Goal: Task Accomplishment & Management: Manage account settings

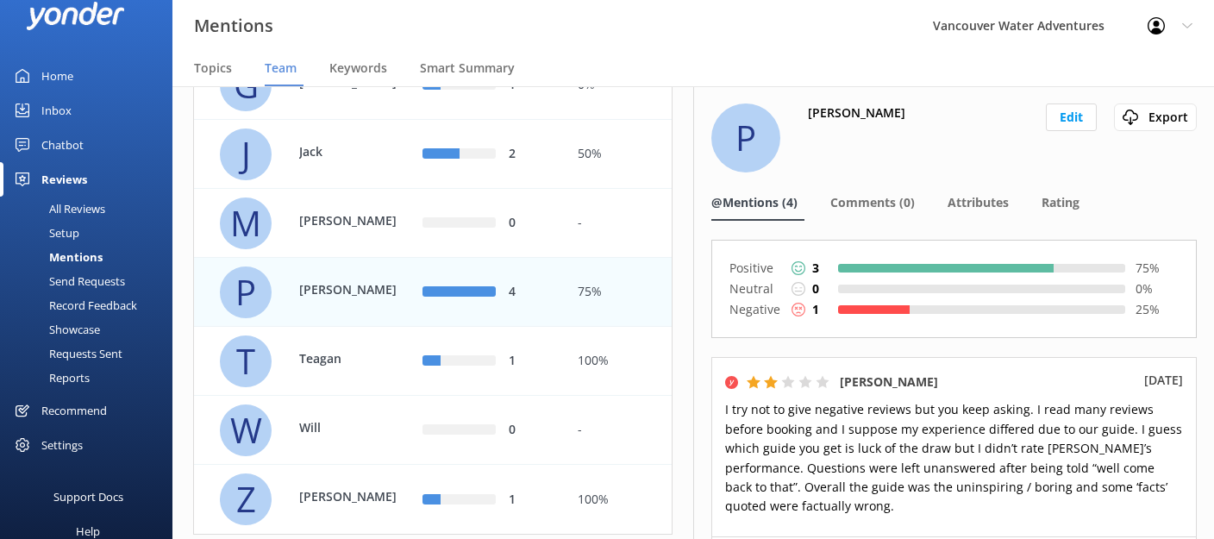
scroll to position [373, 0]
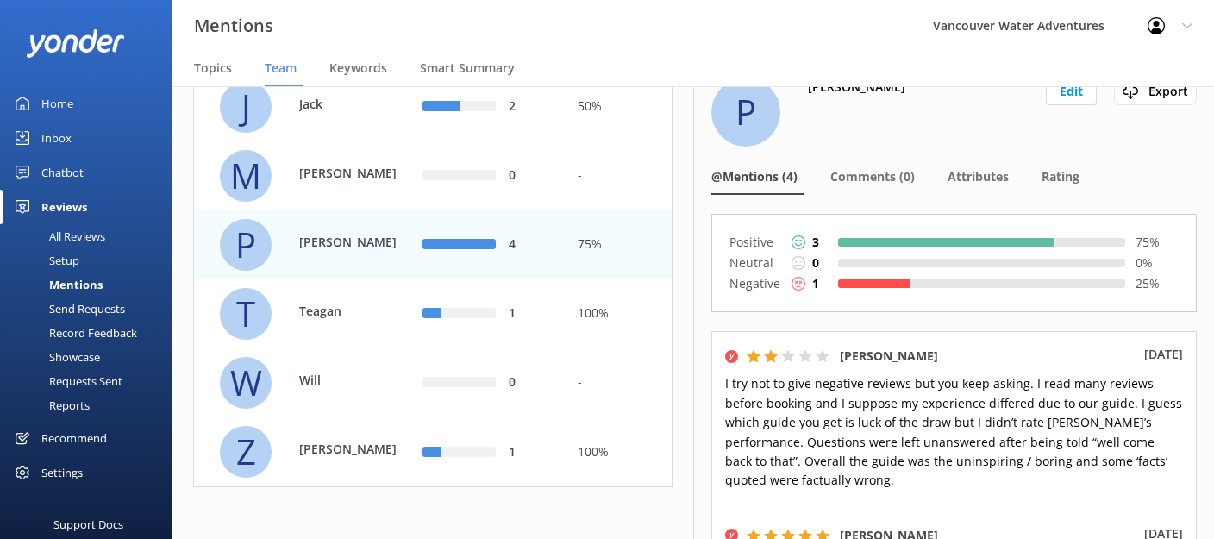
scroll to position [473, 0]
click at [549, 328] on div "1" at bounding box center [486, 313] width 155 height 69
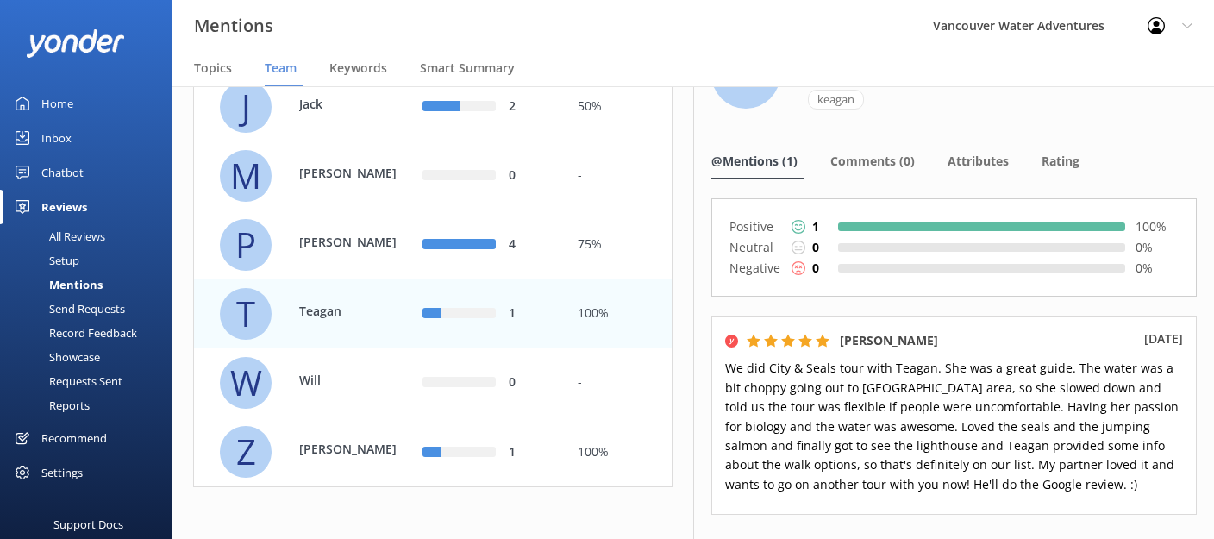
scroll to position [62, 0]
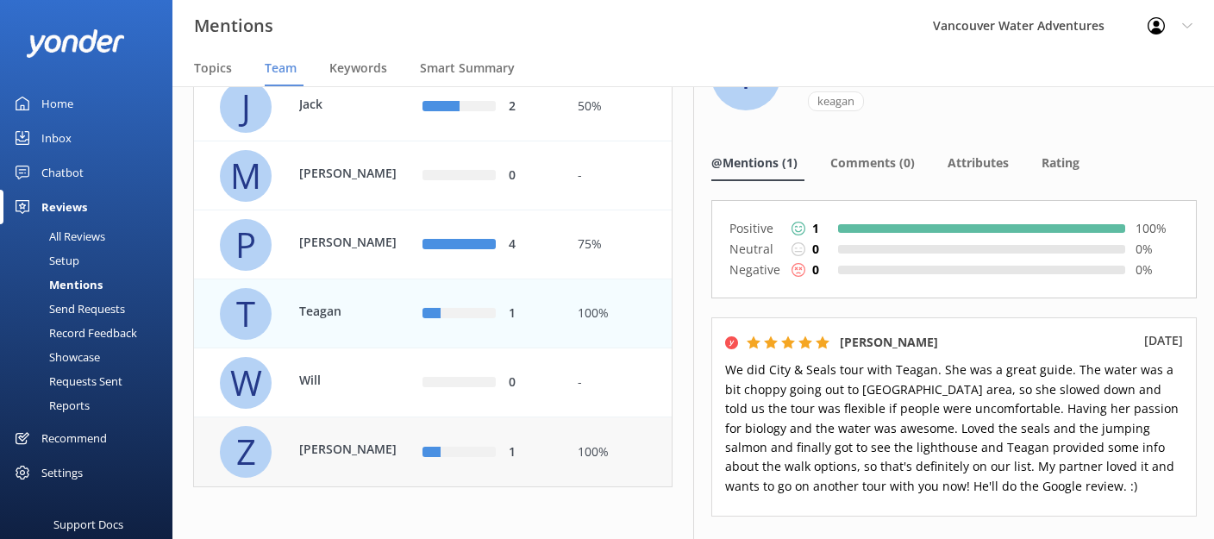
click at [375, 464] on div "Z [PERSON_NAME]" at bounding box center [315, 452] width 191 height 52
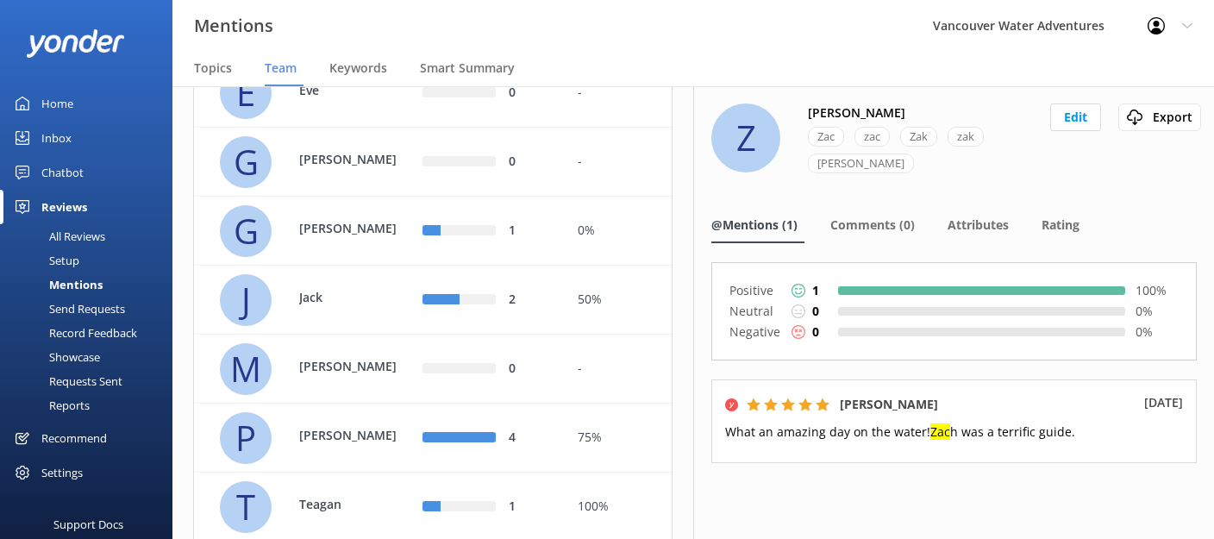
scroll to position [248, 0]
click at [397, 309] on p "Jack" at bounding box center [355, 299] width 112 height 19
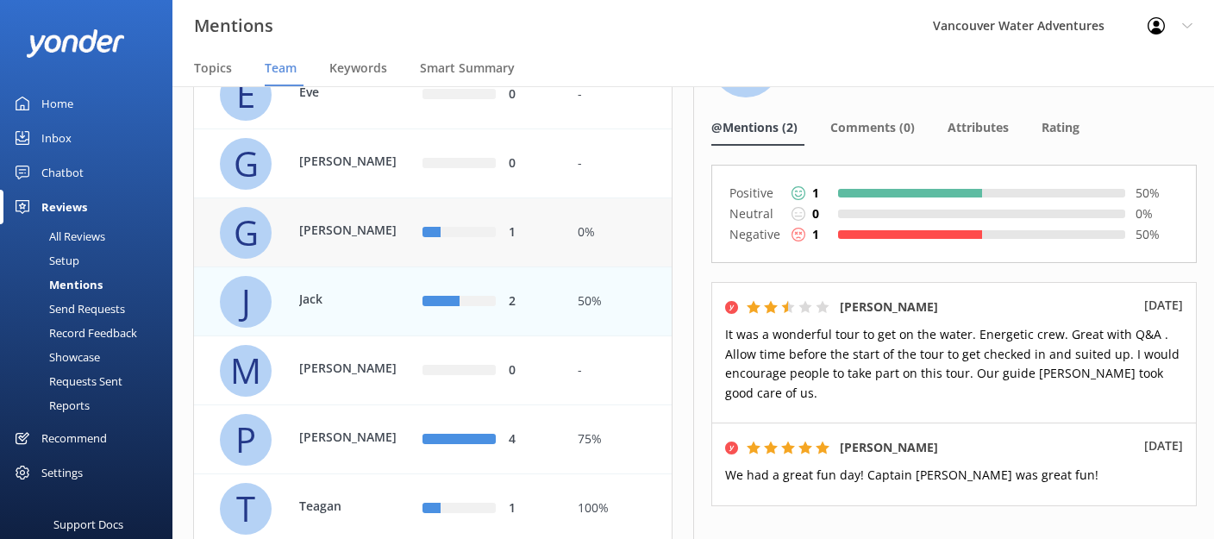
scroll to position [235, 0]
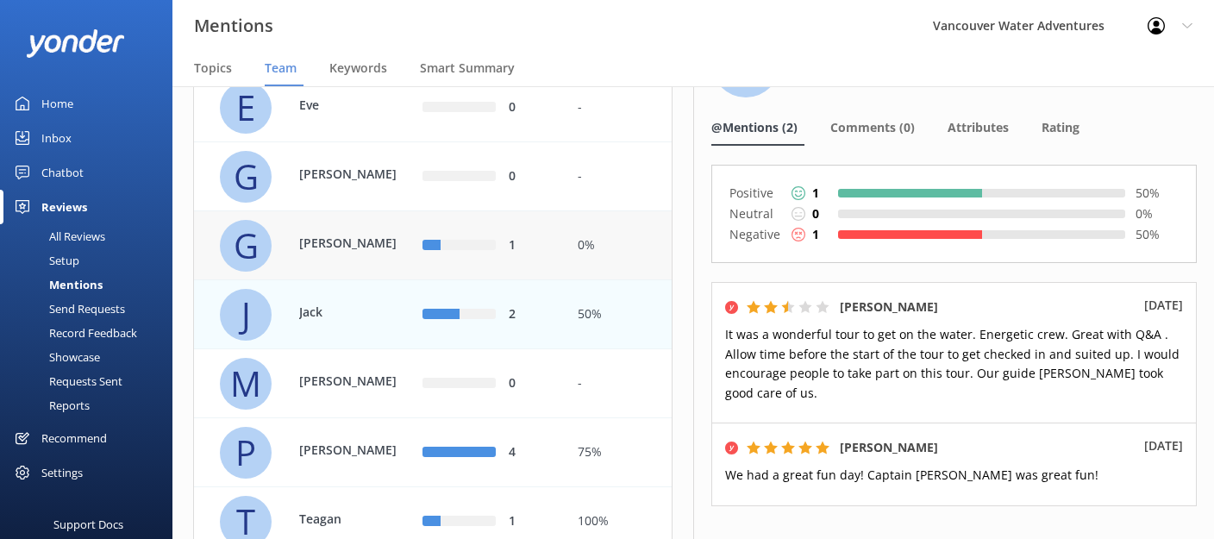
click at [359, 253] on p "[PERSON_NAME]" at bounding box center [355, 243] width 112 height 19
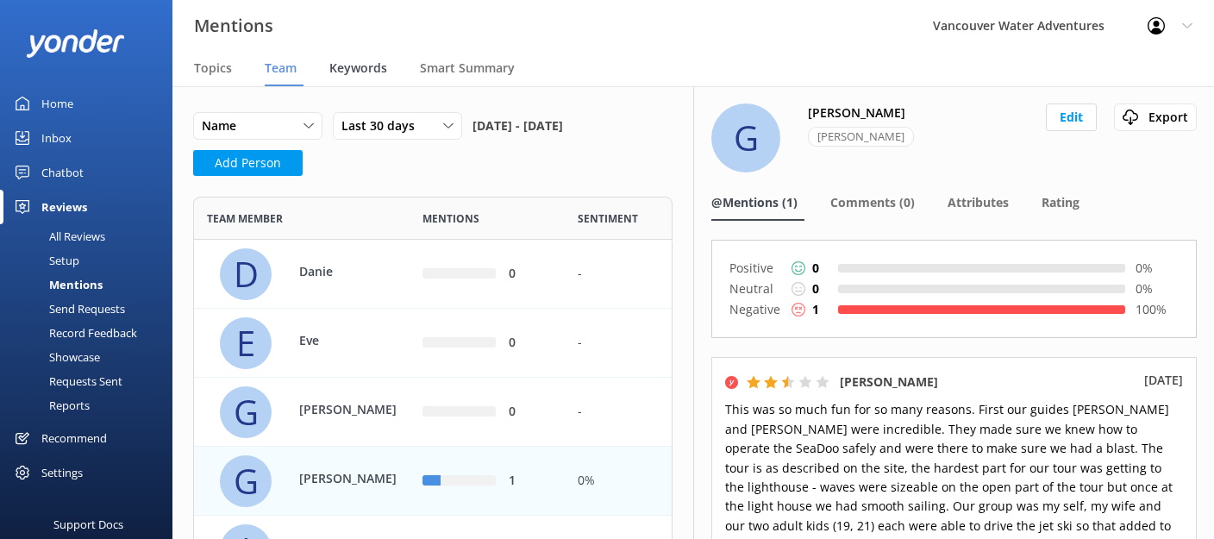
click at [346, 69] on span "Keywords" at bounding box center [358, 67] width 58 height 17
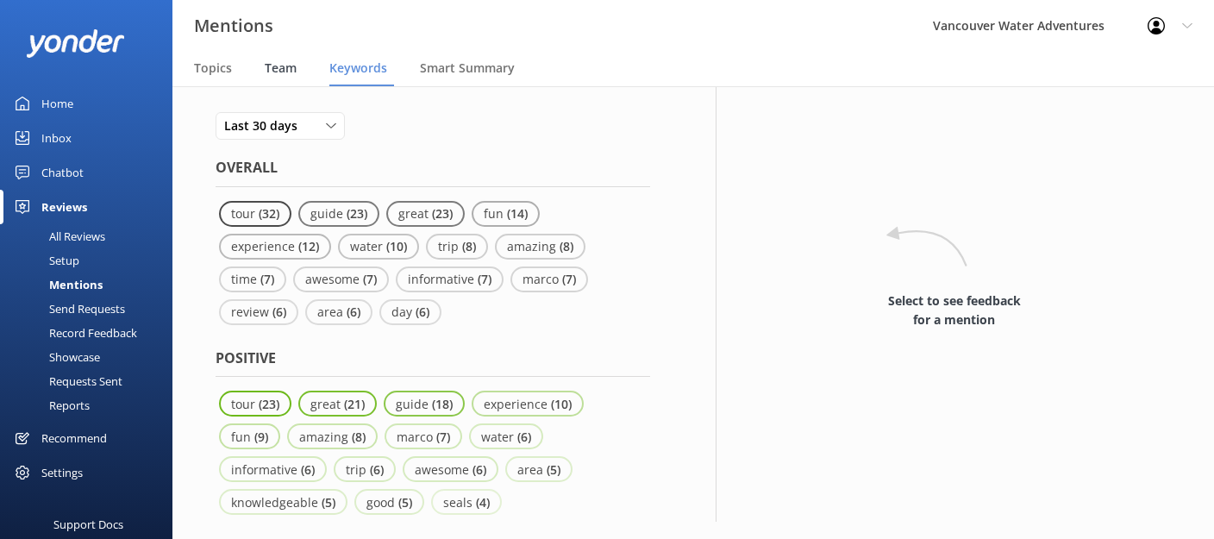
click at [283, 63] on span "Team" at bounding box center [281, 67] width 32 height 17
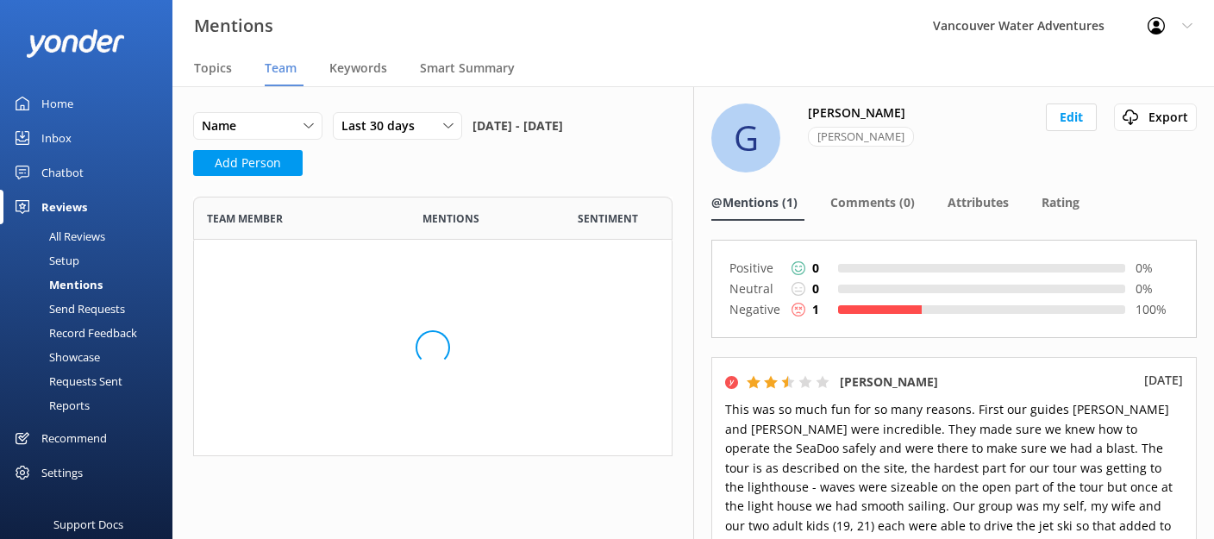
scroll to position [733, 479]
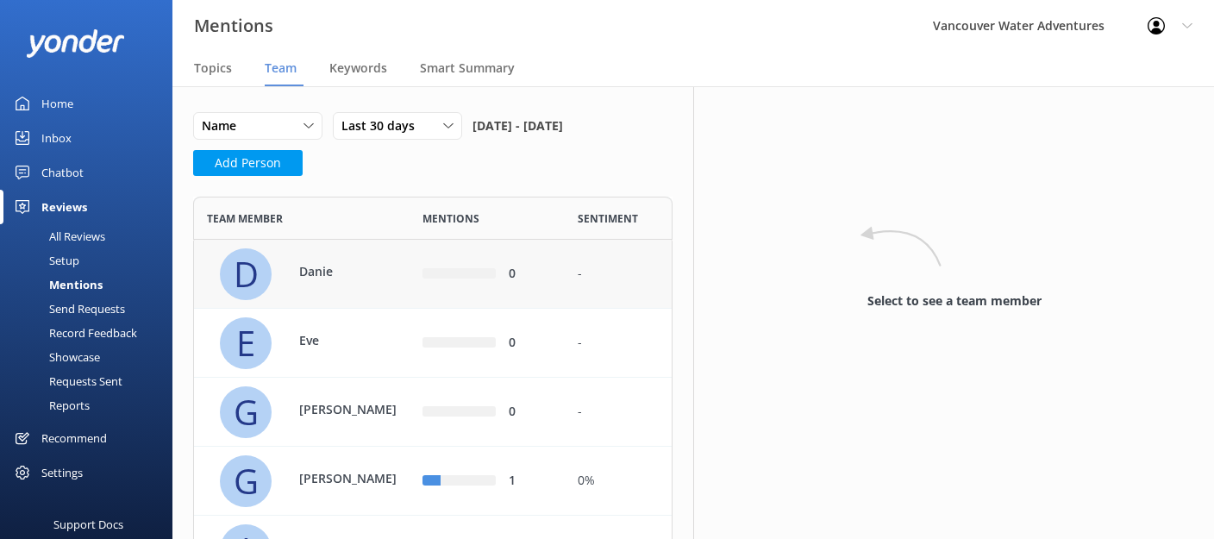
click at [395, 281] on p "Danie" at bounding box center [355, 271] width 112 height 19
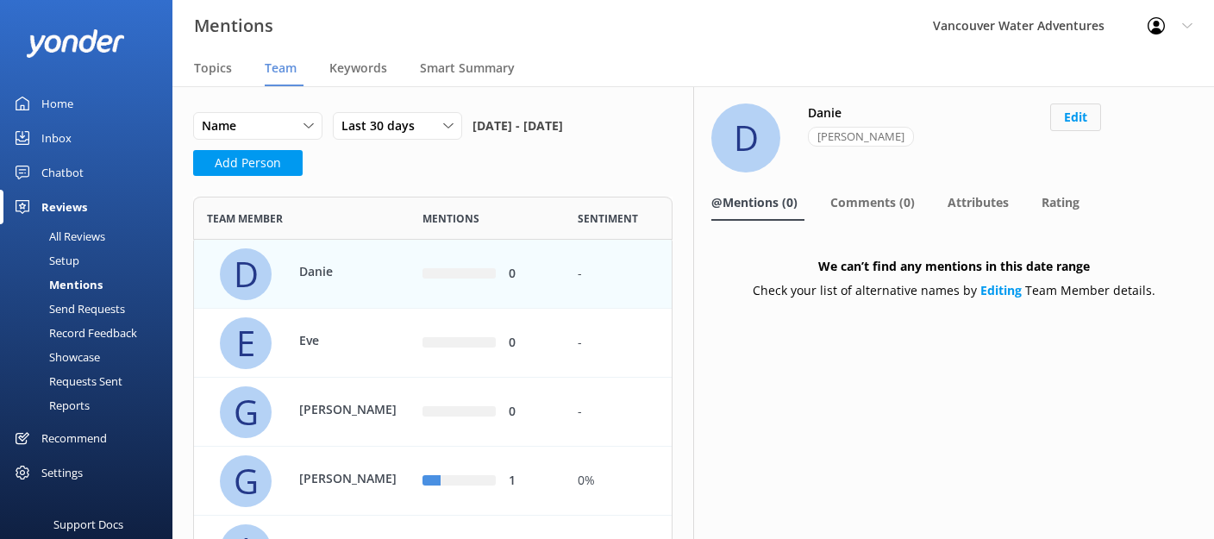
click at [1057, 128] on button "Edit" at bounding box center [1075, 117] width 51 height 28
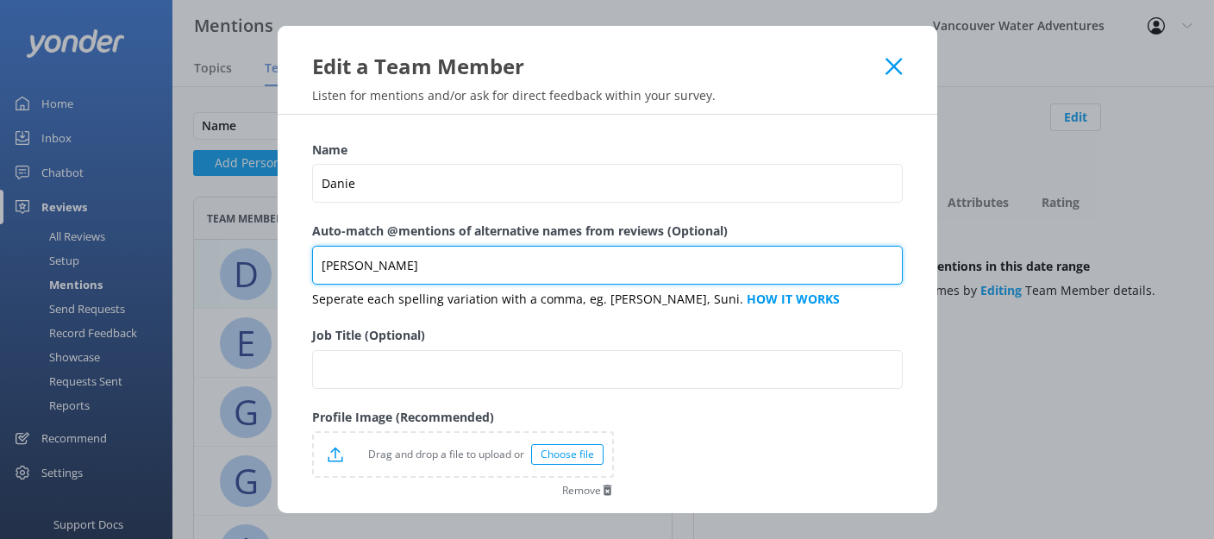
click at [531, 278] on input "[PERSON_NAME]" at bounding box center [607, 265] width 590 height 39
type input "[PERSON_NAME]"
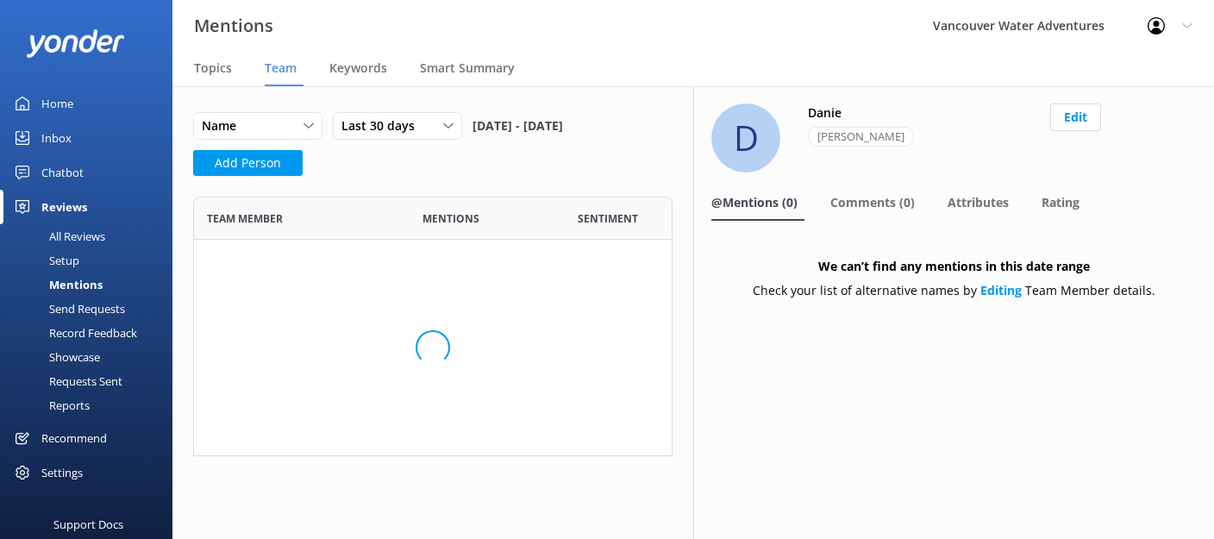
scroll to position [733, 479]
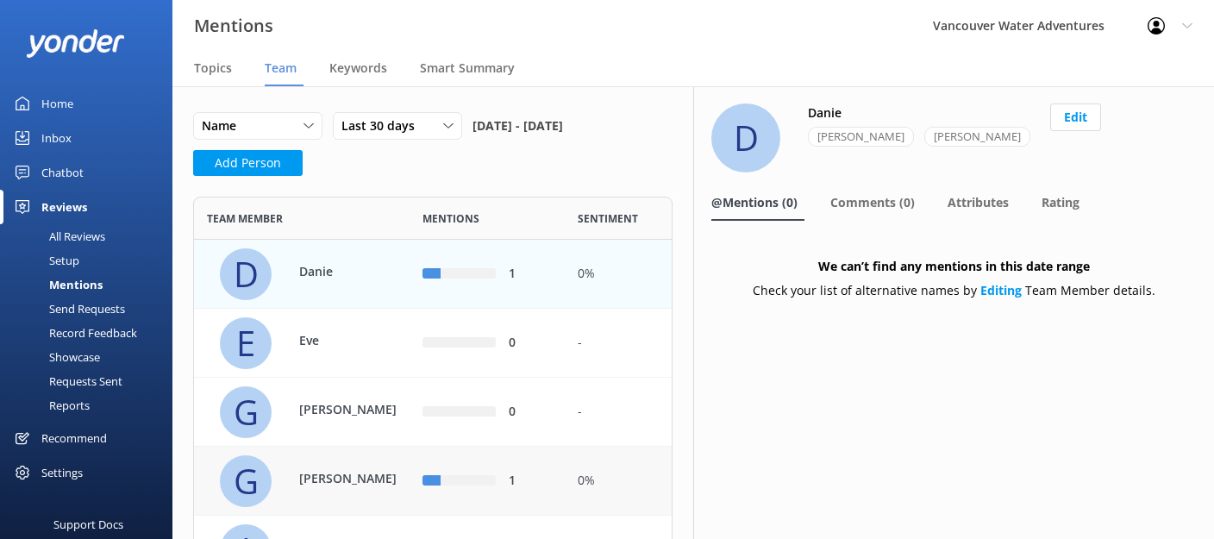
click at [306, 488] on p "[PERSON_NAME]" at bounding box center [355, 478] width 112 height 19
